Goal: Information Seeking & Learning: Learn about a topic

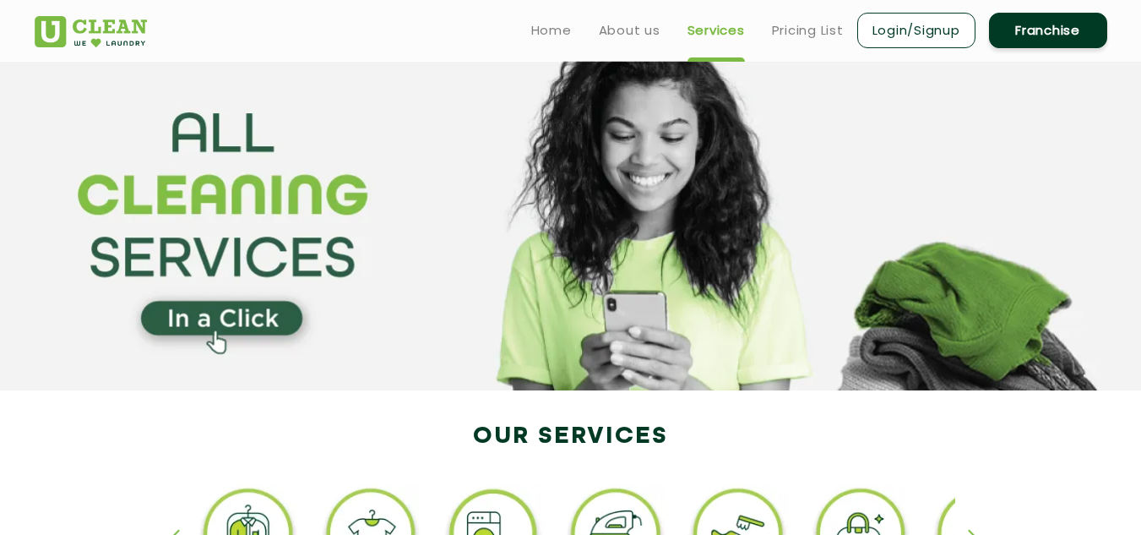
click at [211, 300] on section at bounding box center [570, 225] width 1141 height 329
click at [212, 314] on section at bounding box center [570, 225] width 1141 height 329
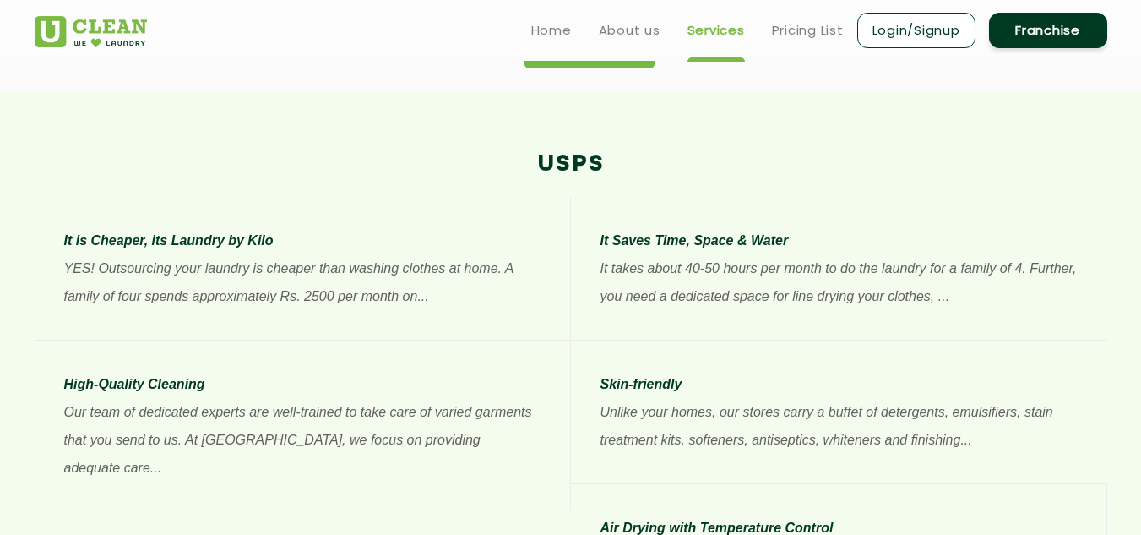
scroll to position [837, 0]
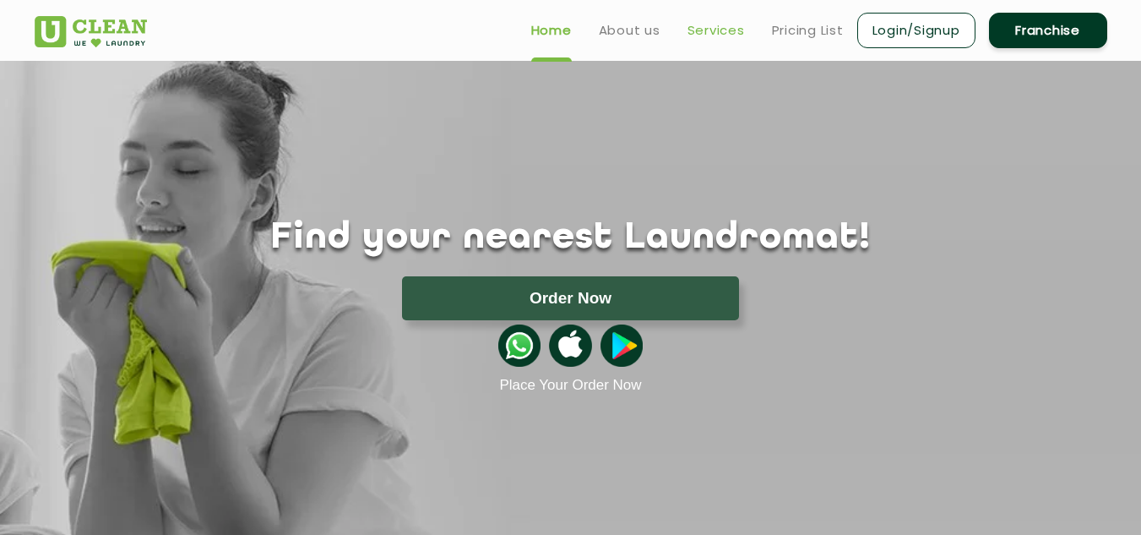
click at [723, 22] on link "Services" at bounding box center [716, 30] width 57 height 20
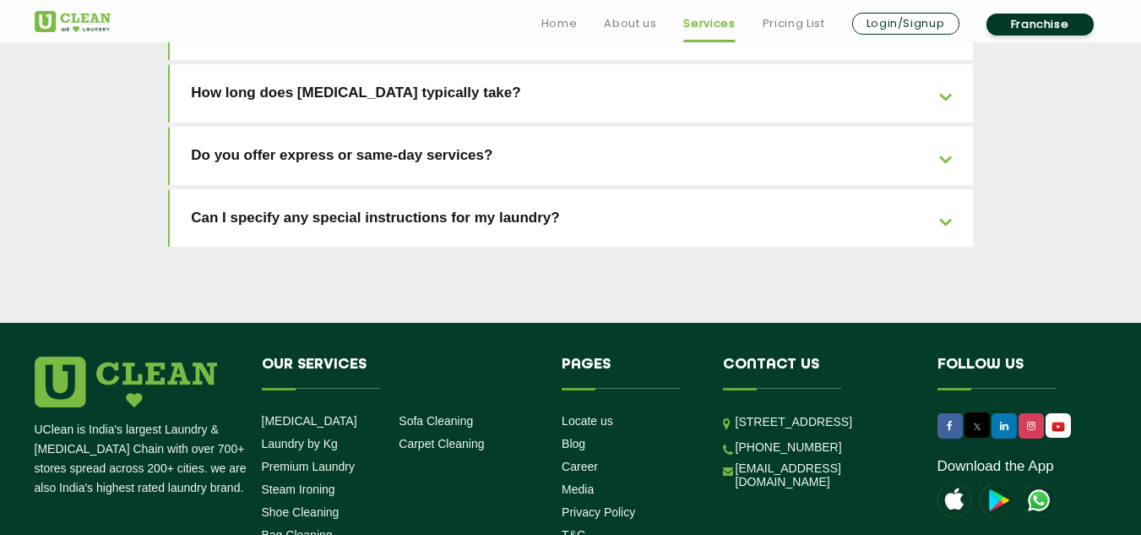
scroll to position [3921, 0]
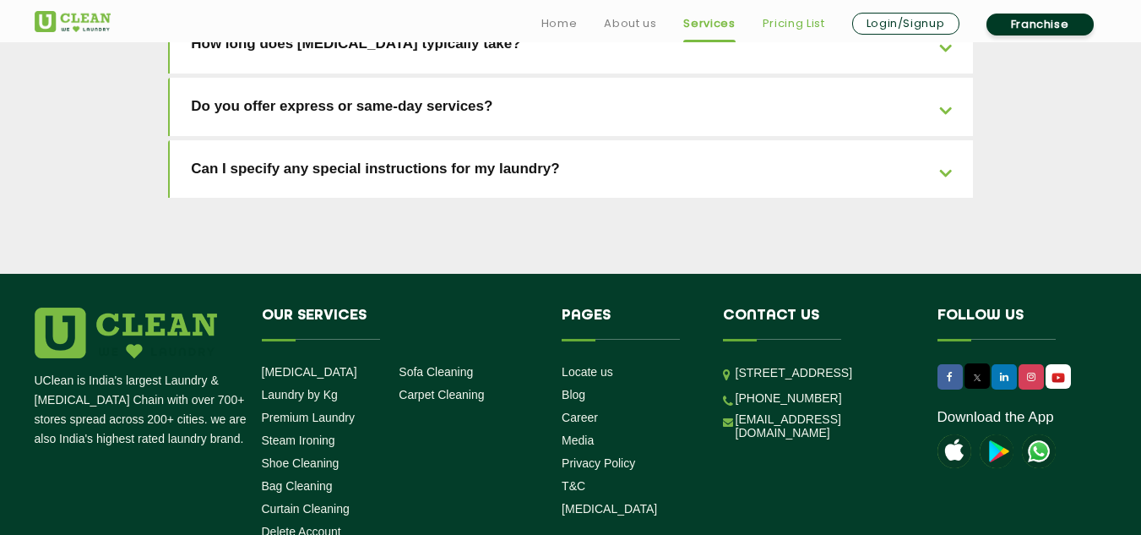
click at [794, 26] on link "Pricing List" at bounding box center [794, 24] width 63 height 20
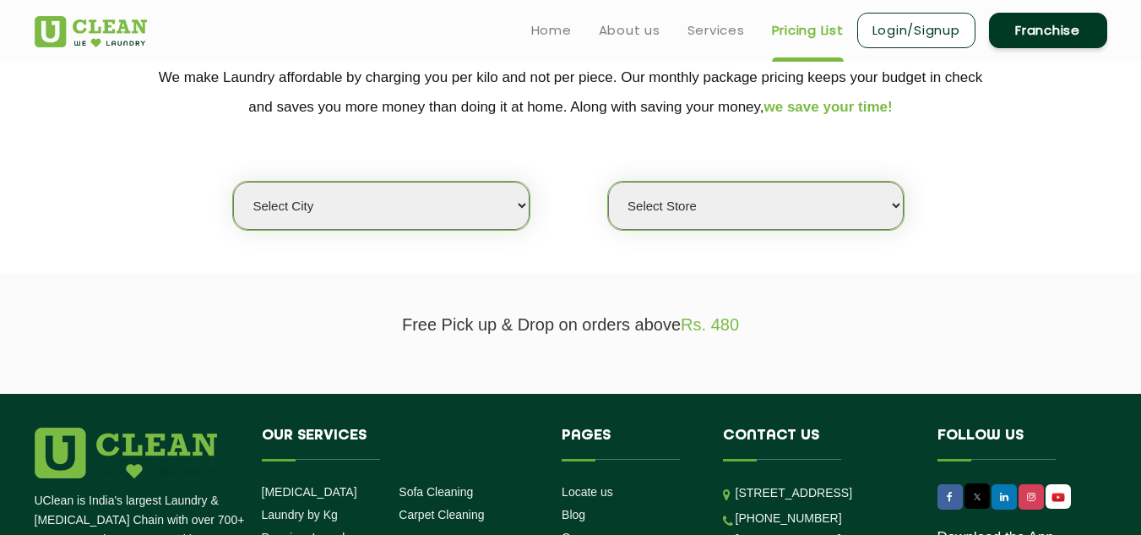
scroll to position [348, 0]
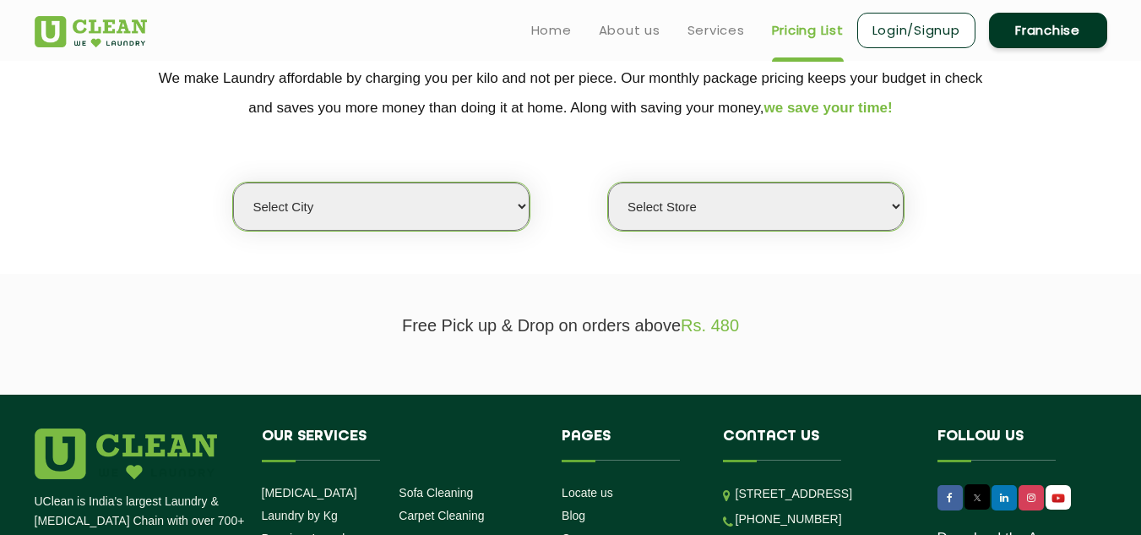
click at [518, 206] on select "Select city [GEOGRAPHIC_DATA] [GEOGRAPHIC_DATA] [GEOGRAPHIC_DATA] [GEOGRAPHIC_D…" at bounding box center [381, 206] width 296 height 48
click at [900, 206] on select "Select Store" at bounding box center [756, 206] width 296 height 48
click at [519, 207] on select "Select city [GEOGRAPHIC_DATA] [GEOGRAPHIC_DATA] [GEOGRAPHIC_DATA] [GEOGRAPHIC_D…" at bounding box center [381, 206] width 296 height 48
select select "12"
click at [233, 182] on select "Select city [GEOGRAPHIC_DATA] [GEOGRAPHIC_DATA] [GEOGRAPHIC_DATA] [GEOGRAPHIC_D…" at bounding box center [381, 206] width 296 height 48
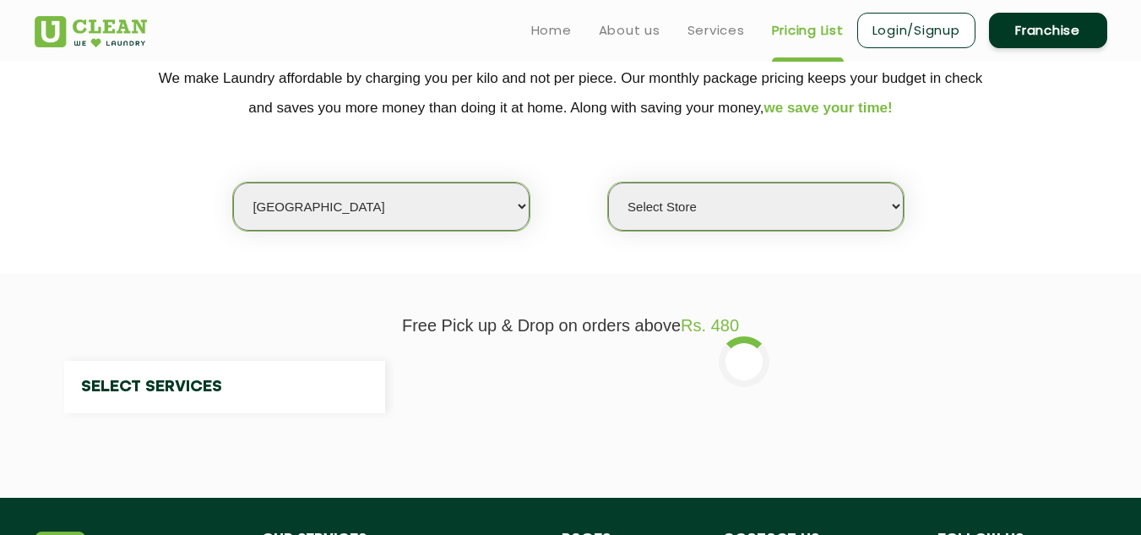
select select "0"
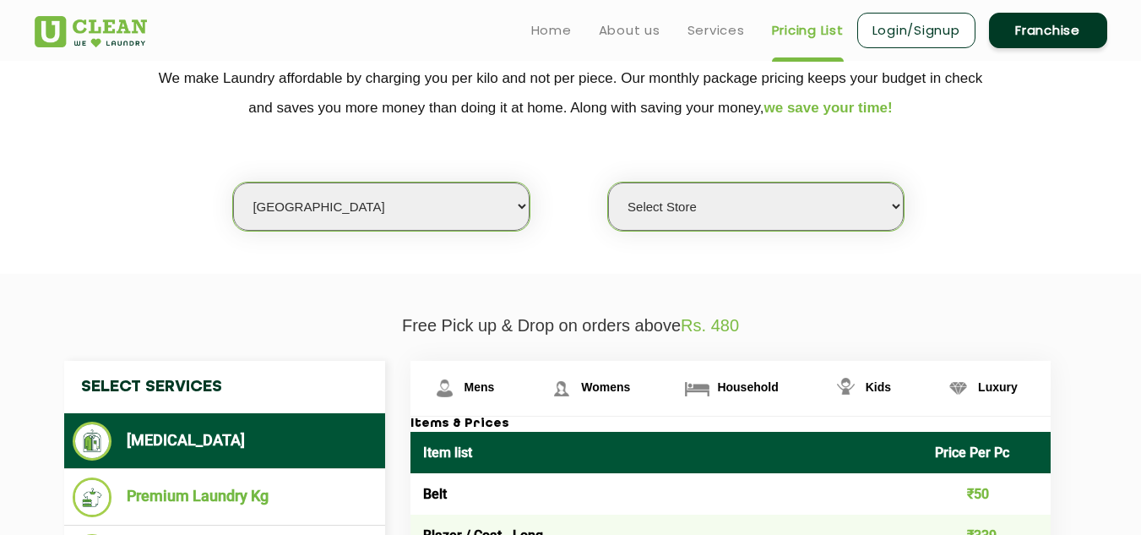
click at [890, 204] on select "Select Store UClean Shivranjani" at bounding box center [756, 206] width 296 height 48
click at [507, 204] on select "Select city [GEOGRAPHIC_DATA] [GEOGRAPHIC_DATA] [GEOGRAPHIC_DATA] [GEOGRAPHIC_D…" at bounding box center [381, 206] width 296 height 48
select select "76"
click at [233, 182] on select "Select city [GEOGRAPHIC_DATA] [GEOGRAPHIC_DATA] [GEOGRAPHIC_DATA] [GEOGRAPHIC_D…" at bounding box center [381, 206] width 296 height 48
click at [900, 199] on select "Select Store UClean Patia [GEOGRAPHIC_DATA] UClean Z1 Apartment [GEOGRAPHIC_DAT…" at bounding box center [756, 206] width 296 height 48
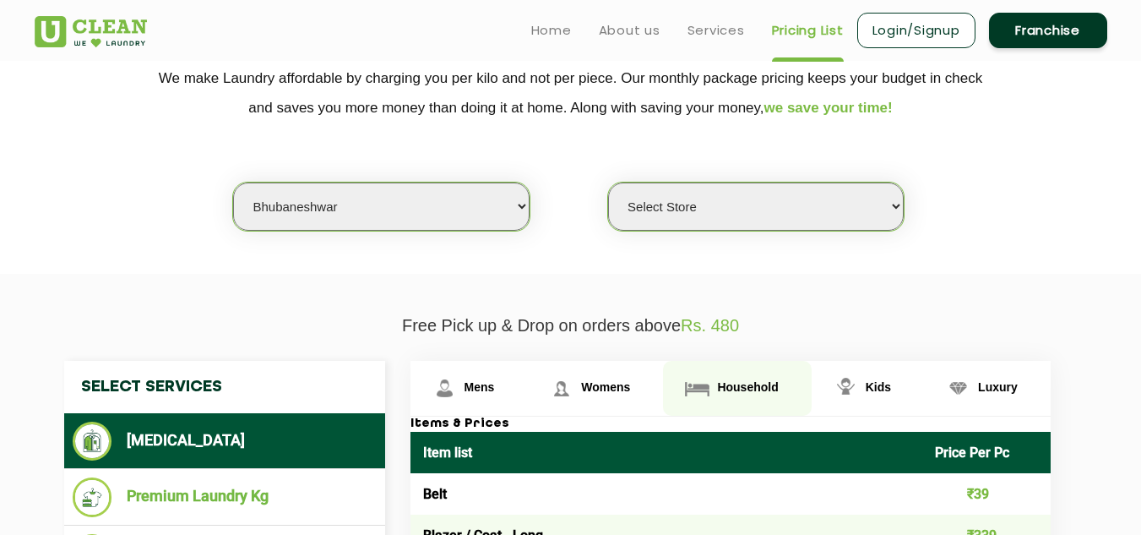
select select "237"
click at [608, 182] on select "Select Store UClean Patia [GEOGRAPHIC_DATA] UClean Z1 Apartment [GEOGRAPHIC_DAT…" at bounding box center [756, 206] width 296 height 48
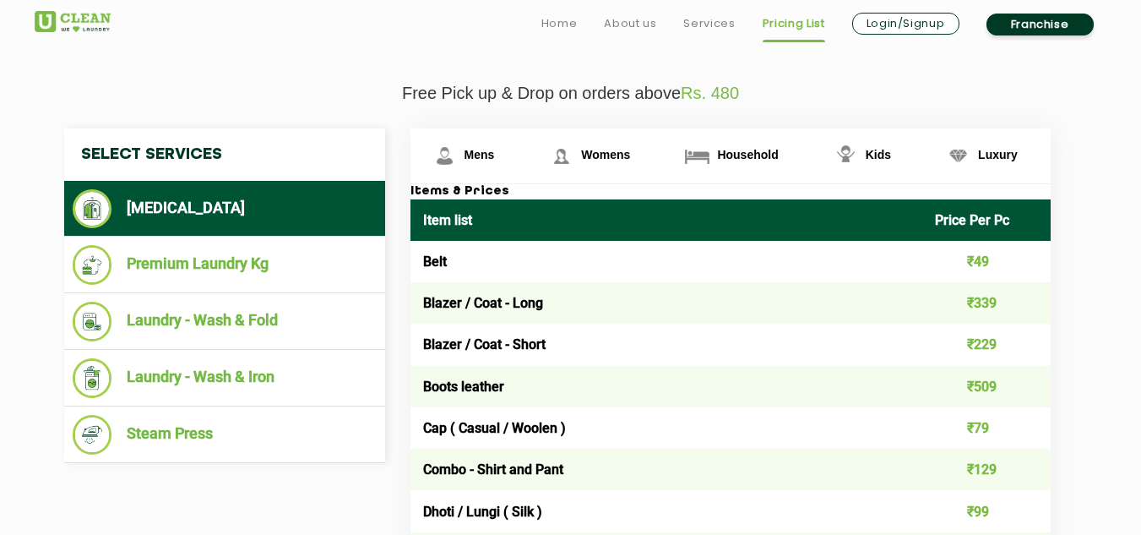
scroll to position [580, 0]
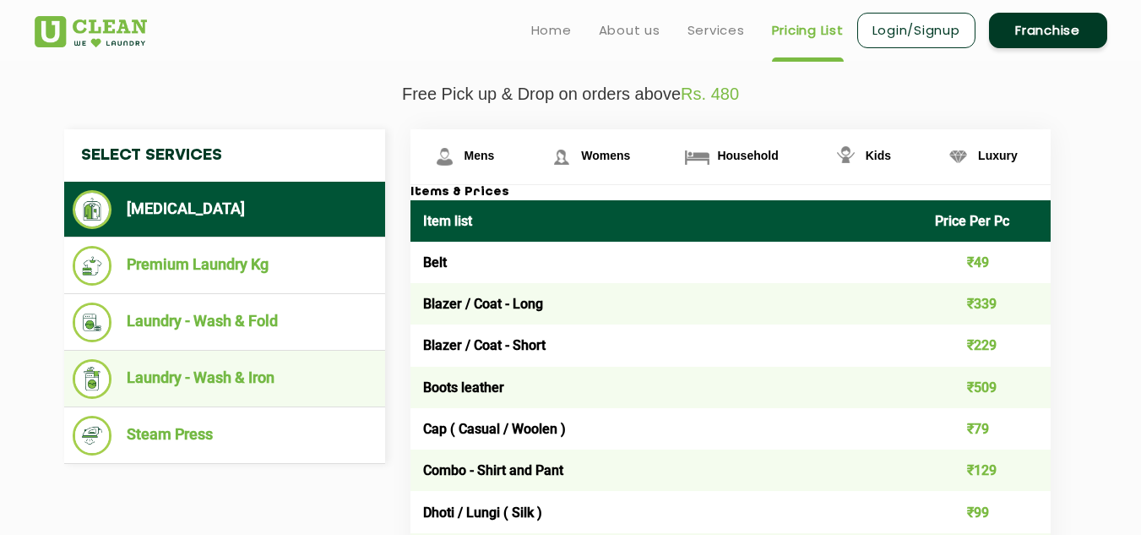
click at [291, 381] on li "Laundry - Wash & Iron" at bounding box center [225, 379] width 304 height 40
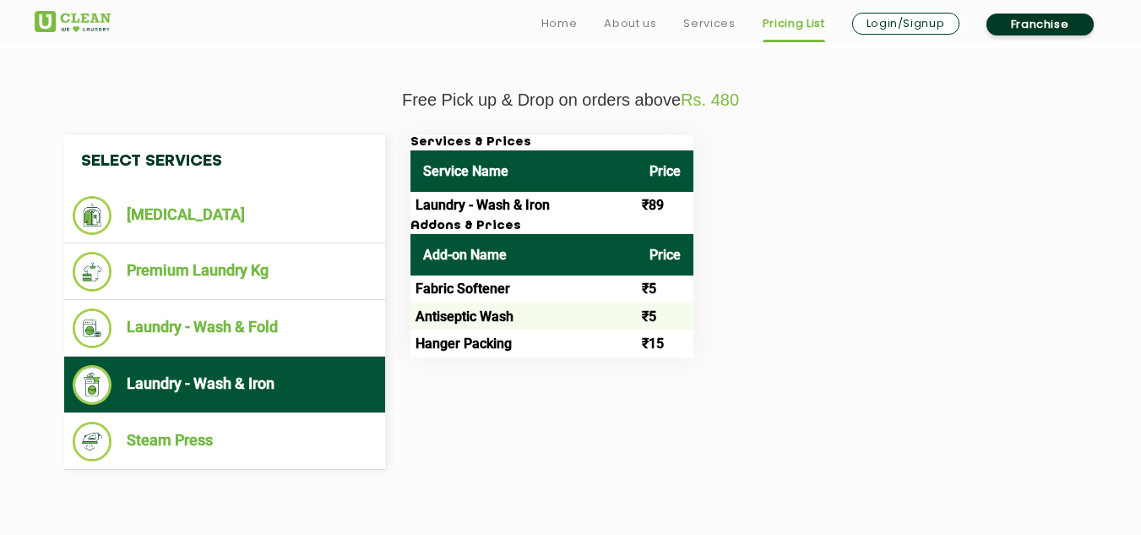
scroll to position [574, 0]
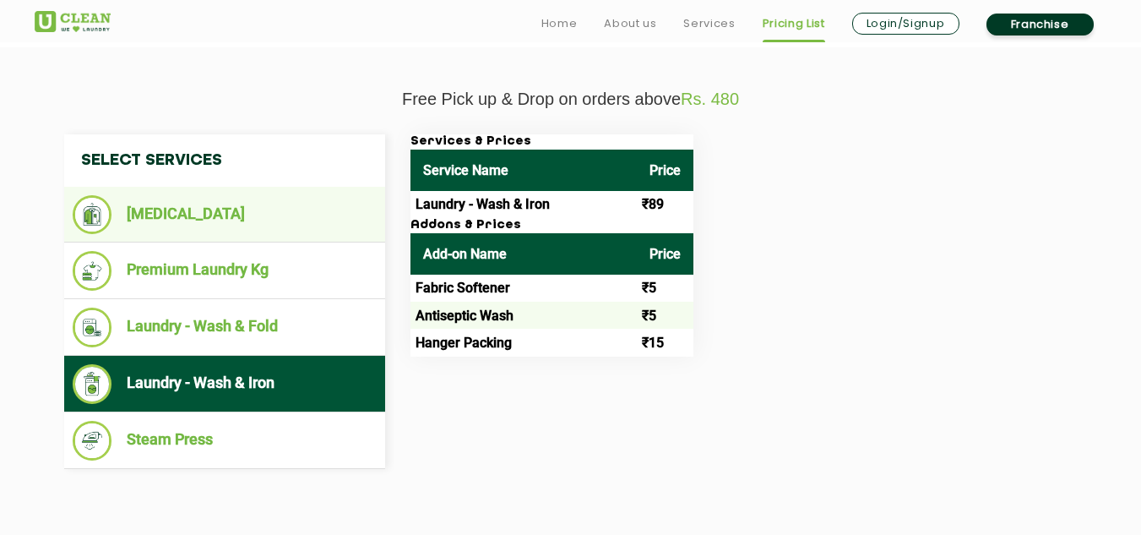
click at [166, 217] on li "[MEDICAL_DATA]" at bounding box center [225, 214] width 304 height 39
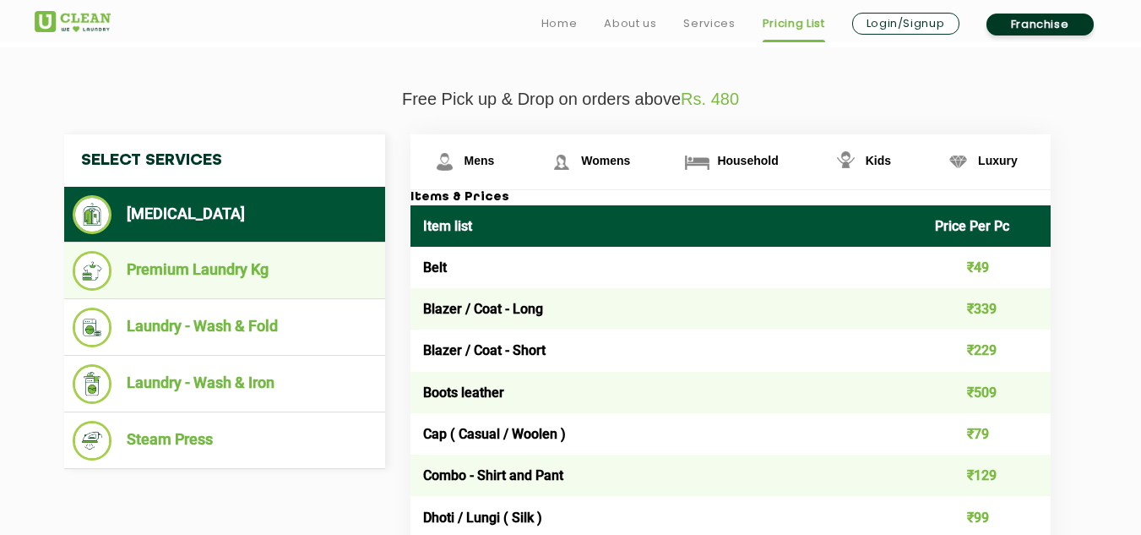
click at [241, 279] on li "Premium Laundry Kg" at bounding box center [225, 271] width 304 height 40
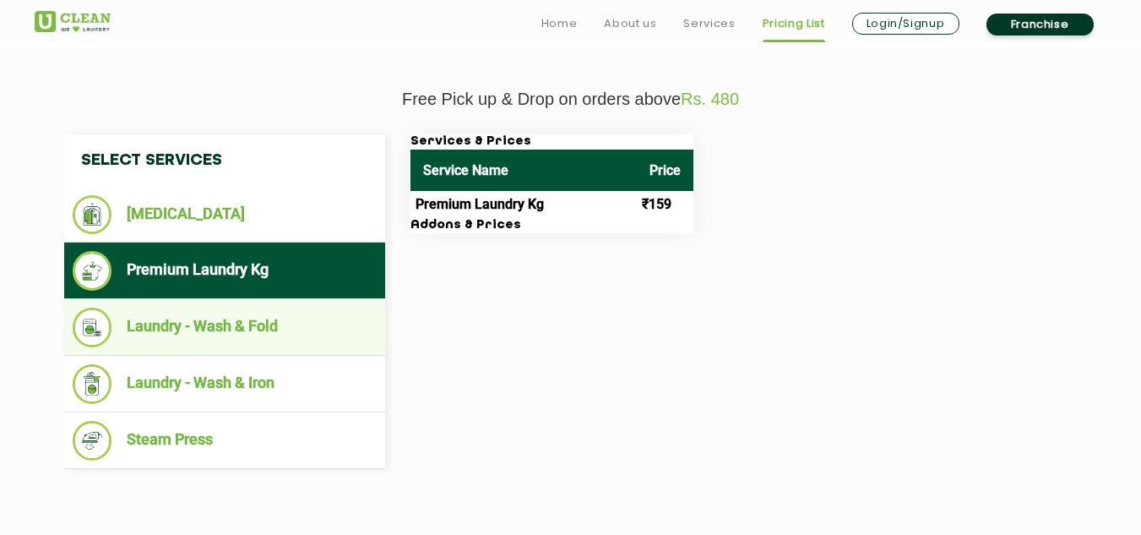
click at [225, 335] on li "Laundry - Wash & Fold" at bounding box center [225, 327] width 304 height 40
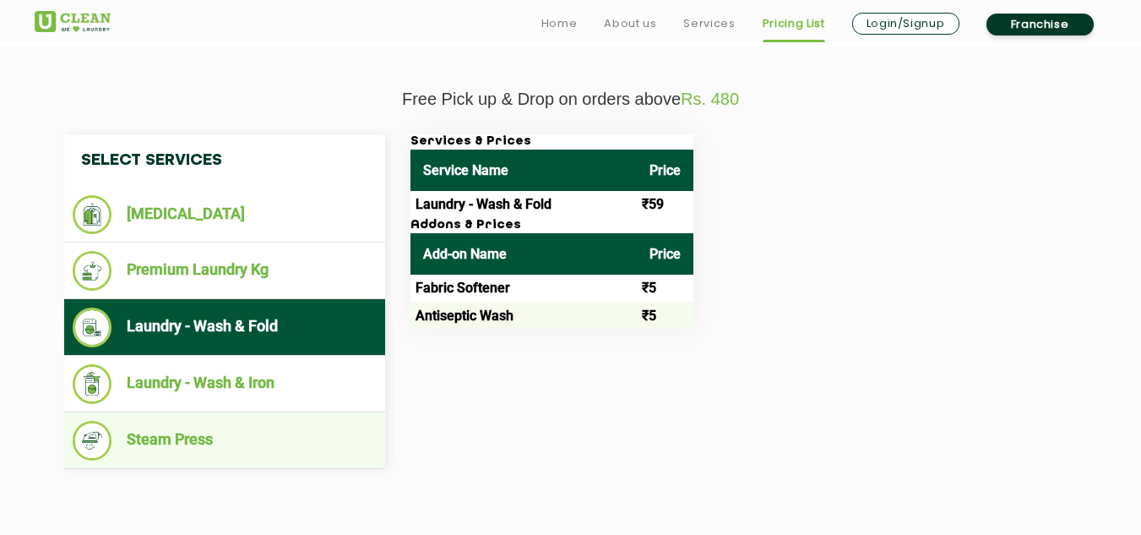
click at [164, 449] on li "Steam Press" at bounding box center [225, 441] width 304 height 40
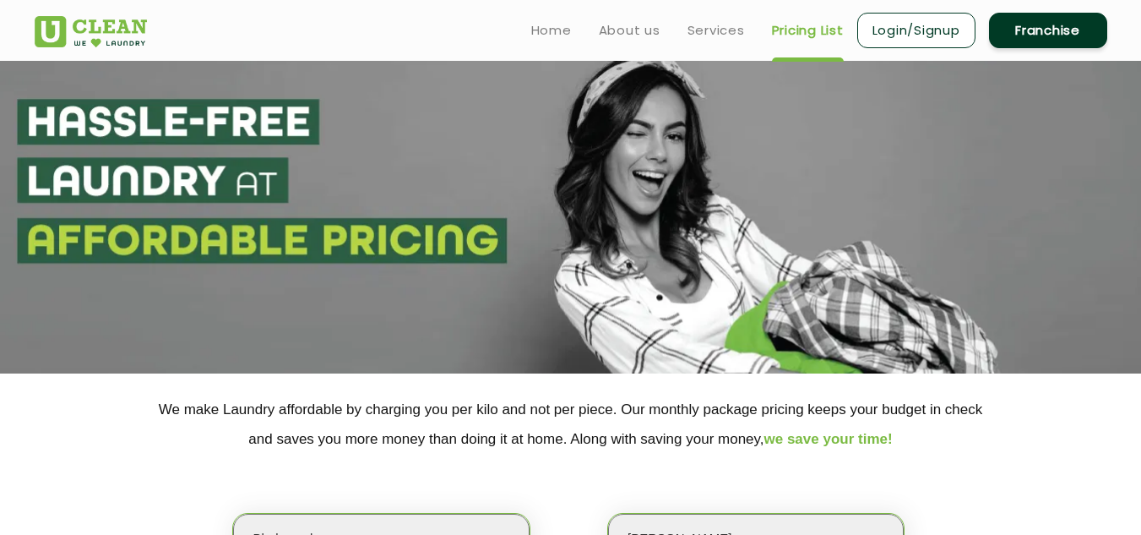
scroll to position [0, 0]
